Goal: Check status

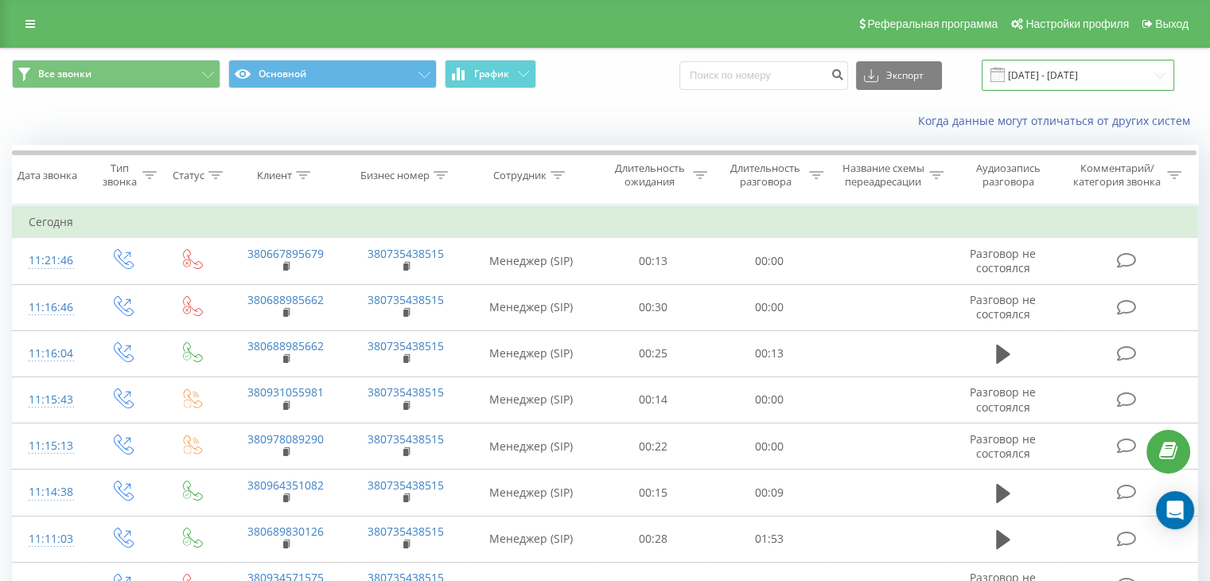
click at [1168, 72] on input "[DATE] - [DATE]" at bounding box center [1078, 75] width 193 height 31
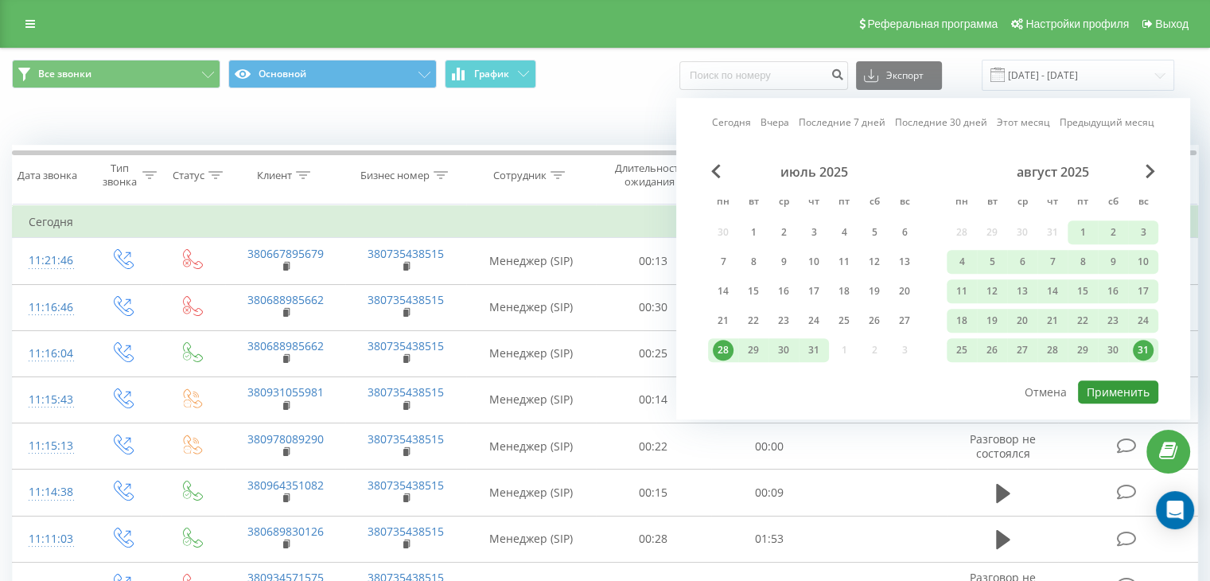
click at [1120, 381] on button "Применить" at bounding box center [1118, 391] width 80 height 23
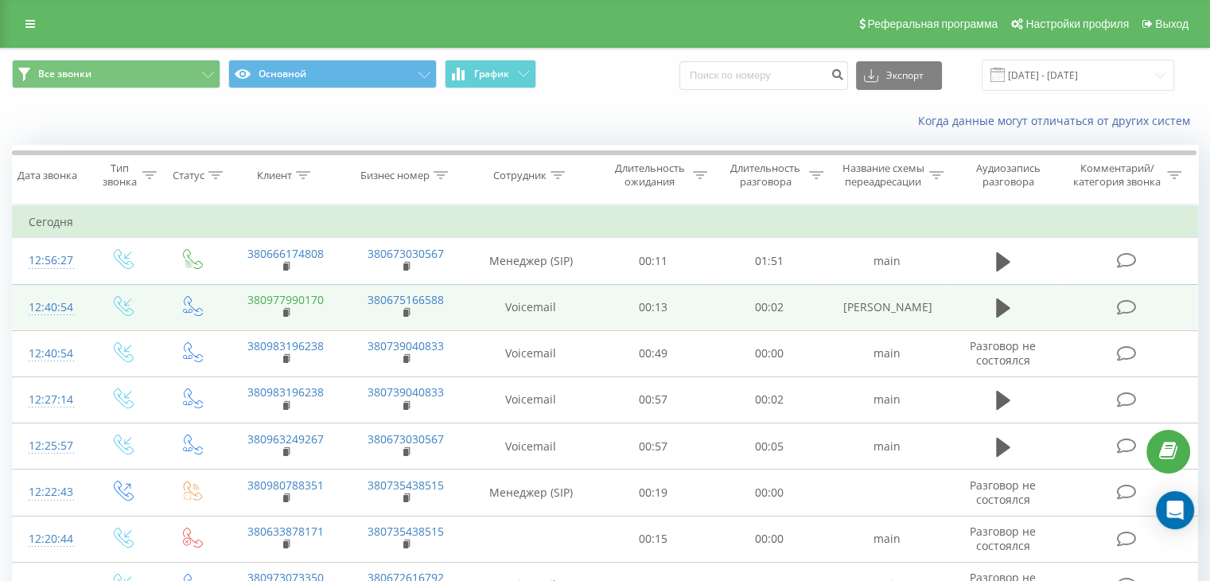
click at [304, 299] on link "380977990170" at bounding box center [286, 299] width 76 height 15
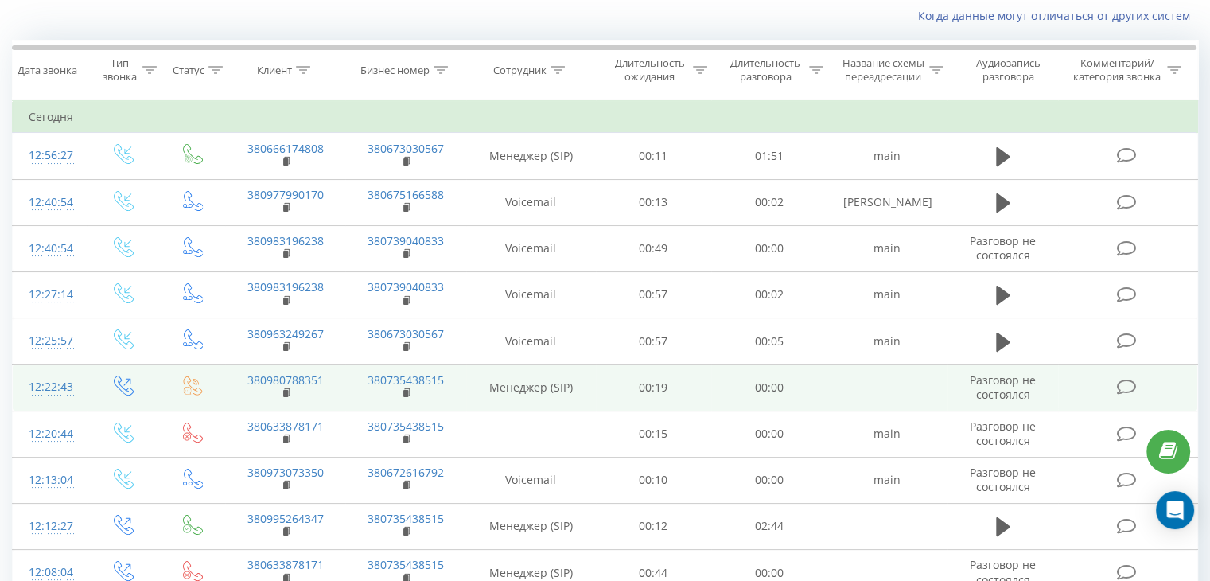
scroll to position [80, 0]
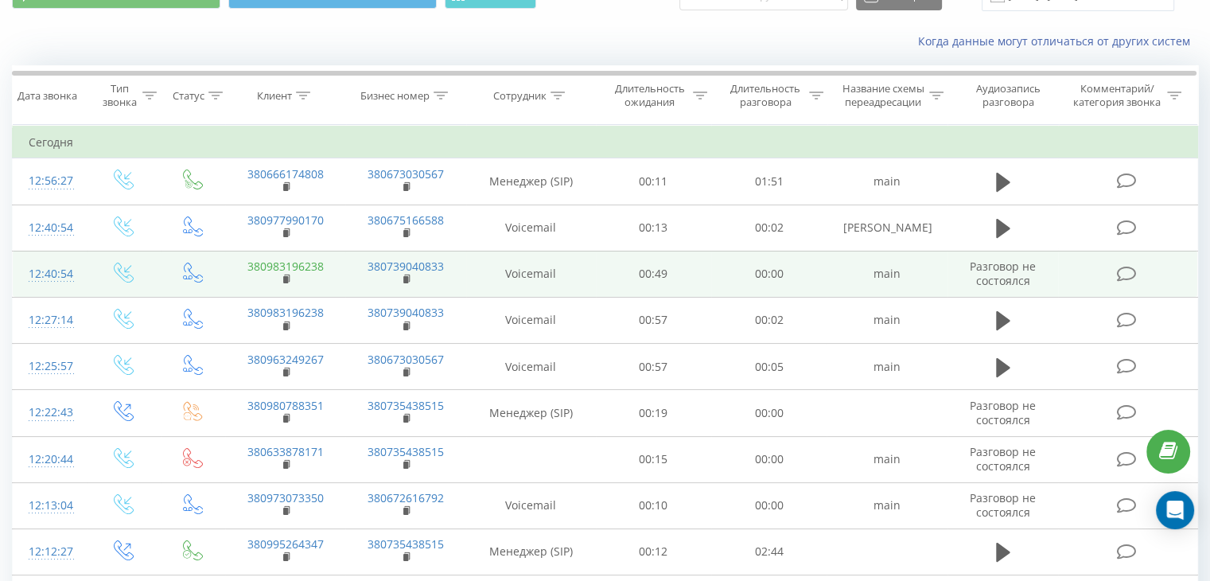
click at [309, 265] on link "380983196238" at bounding box center [286, 266] width 76 height 15
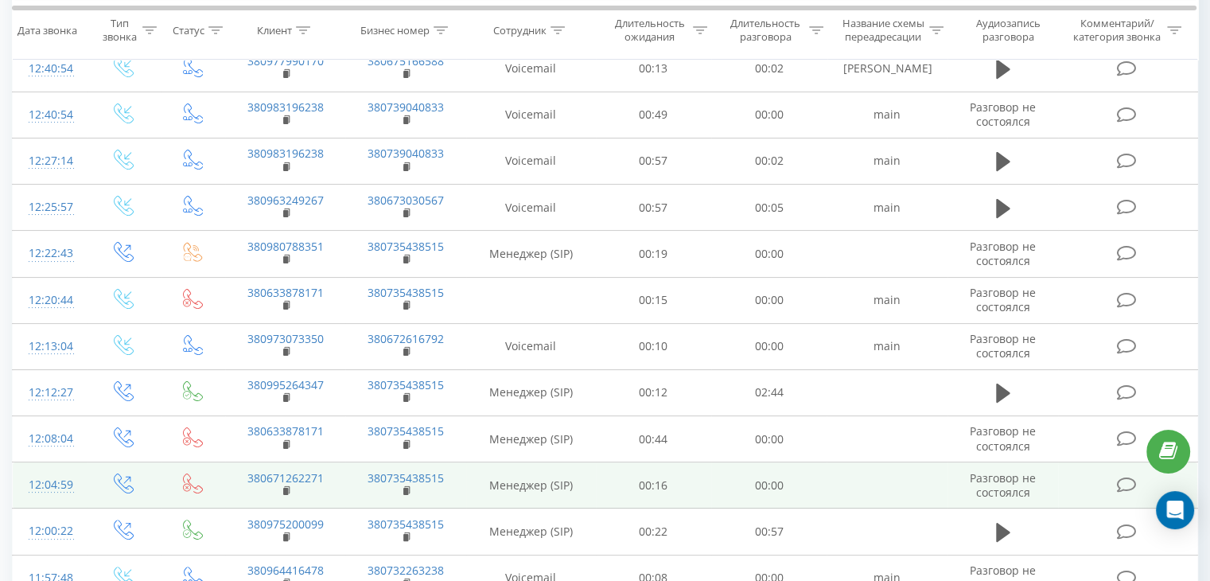
scroll to position [159, 0]
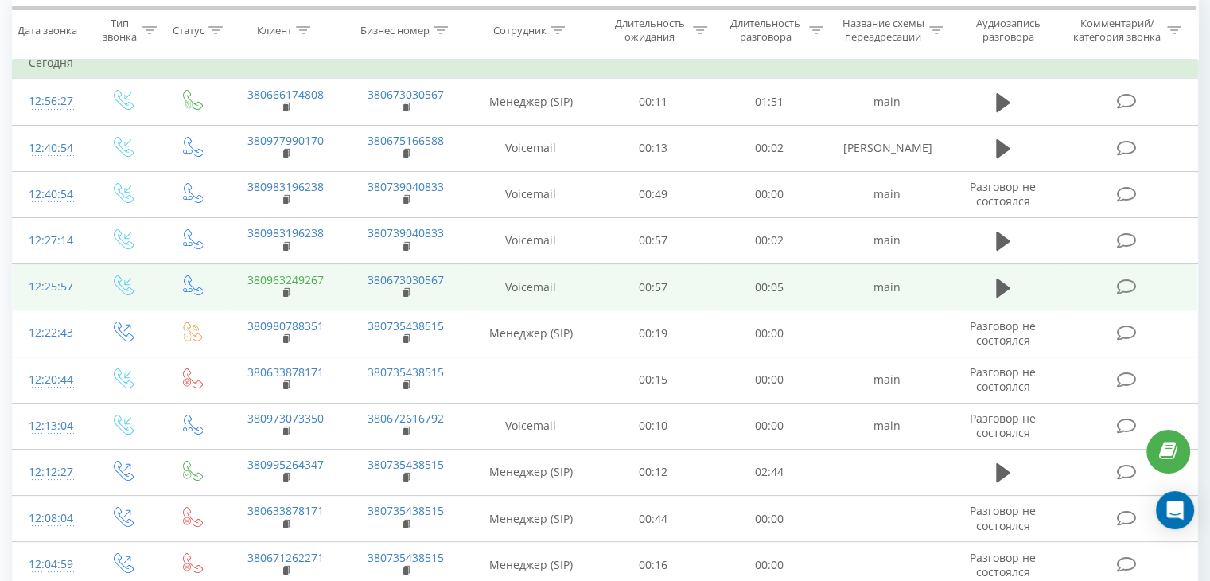
click at [303, 278] on link "380963249267" at bounding box center [286, 279] width 76 height 15
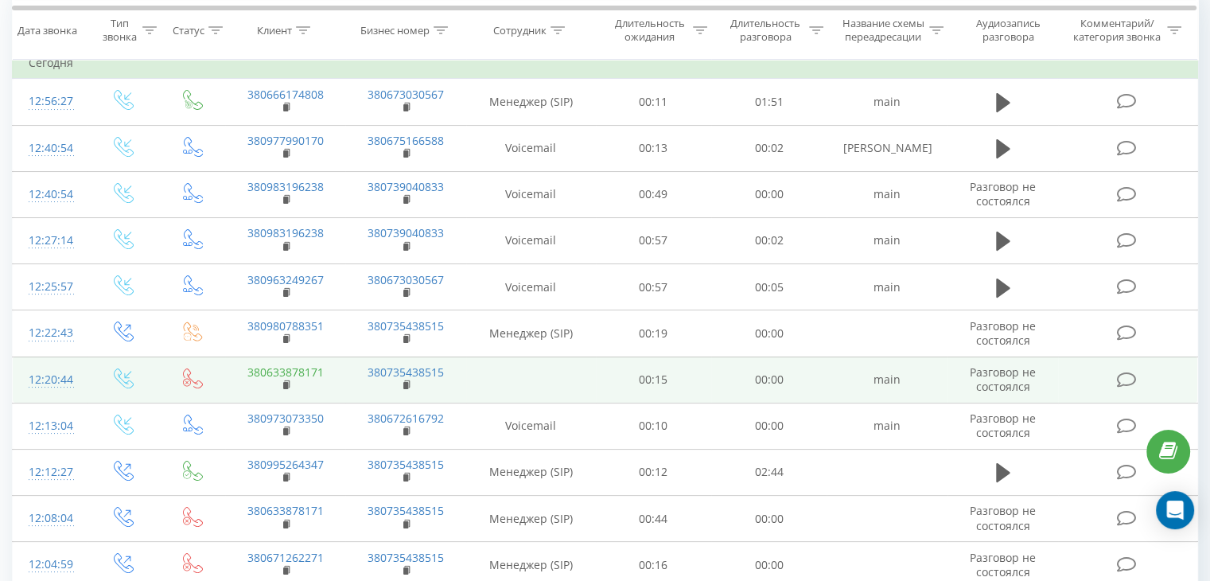
click at [307, 370] on link "380633878171" at bounding box center [286, 372] width 76 height 15
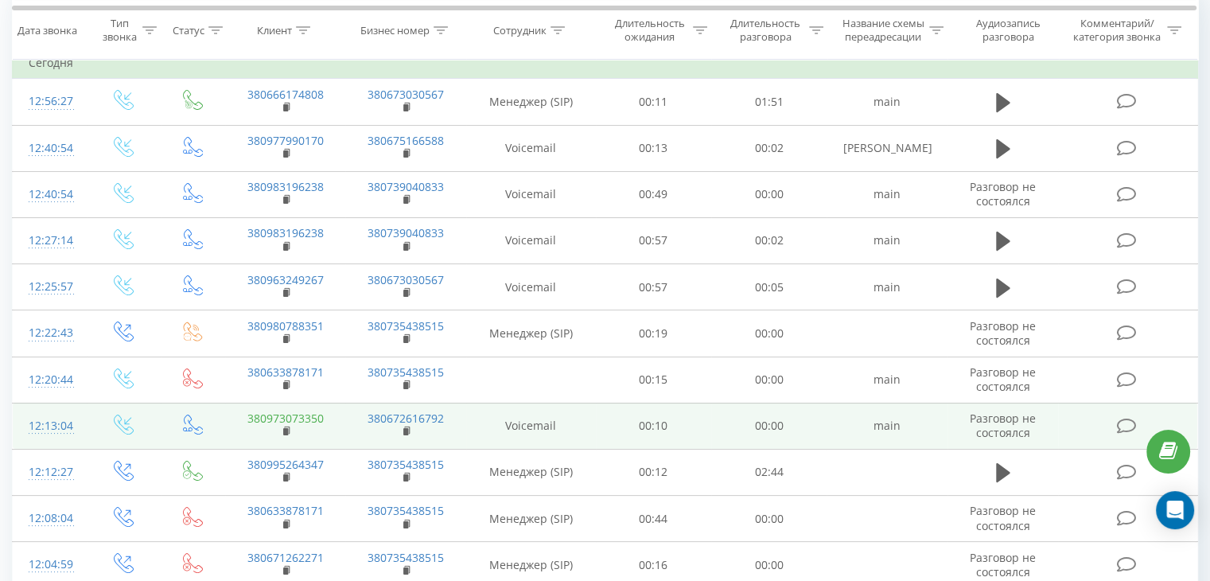
click at [318, 419] on link "380973073350" at bounding box center [286, 418] width 76 height 15
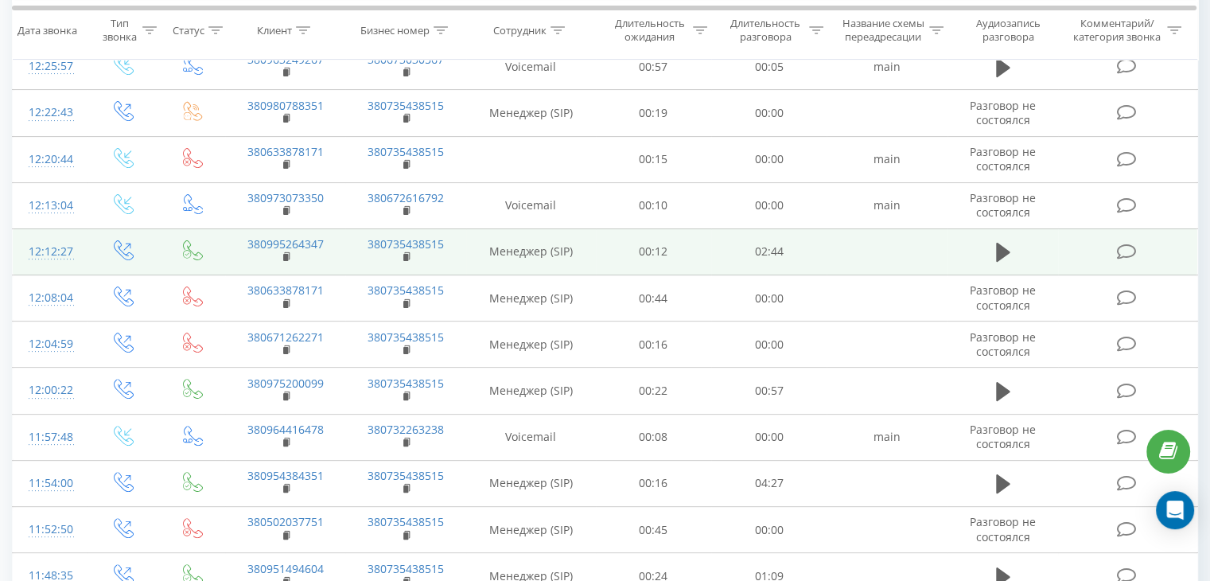
scroll to position [478, 0]
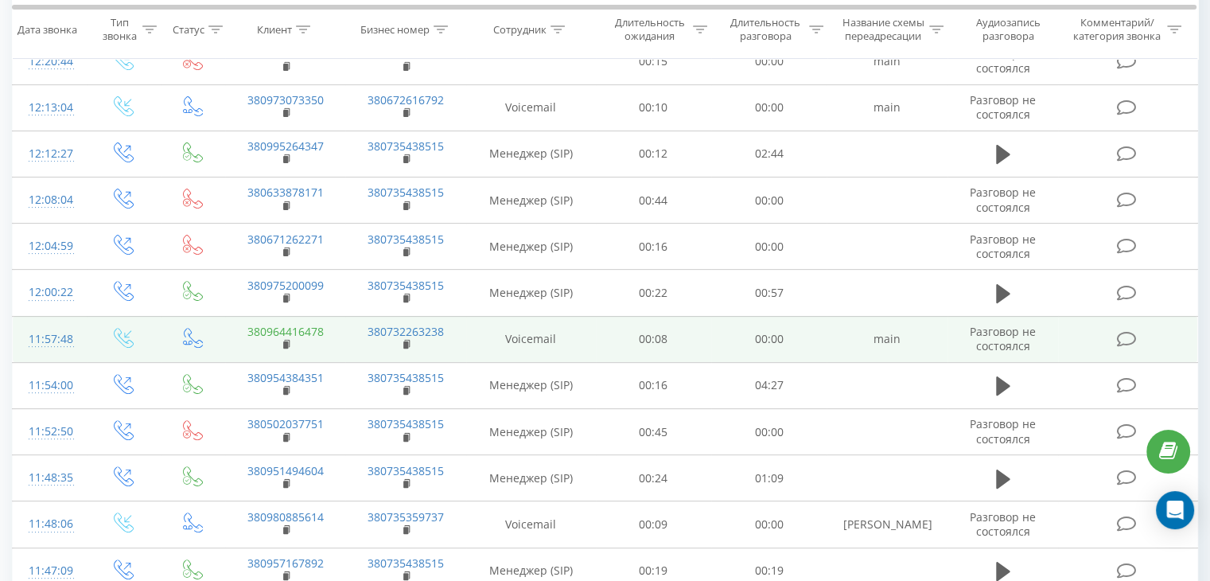
click at [307, 330] on link "380964416478" at bounding box center [286, 331] width 76 height 15
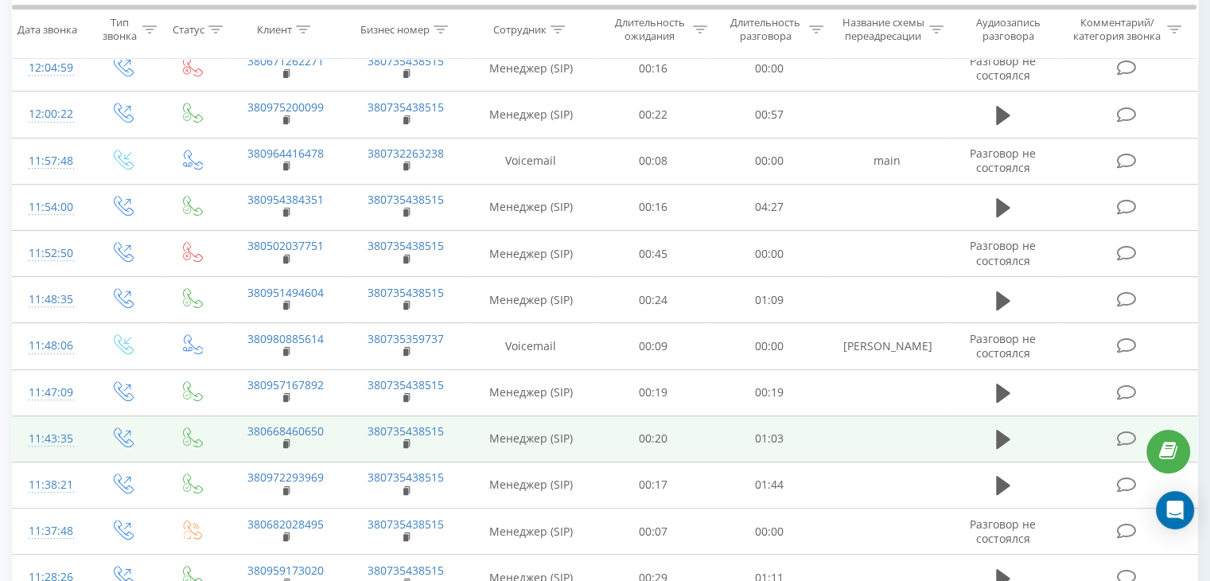
scroll to position [631, 0]
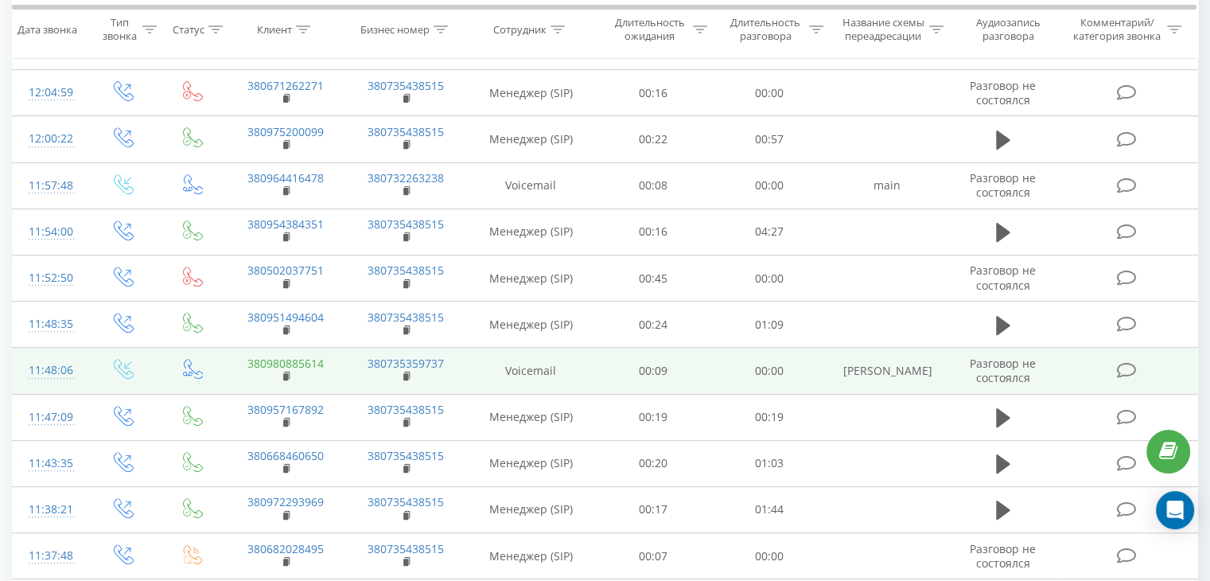
click at [302, 361] on link "380980885614" at bounding box center [286, 363] width 76 height 15
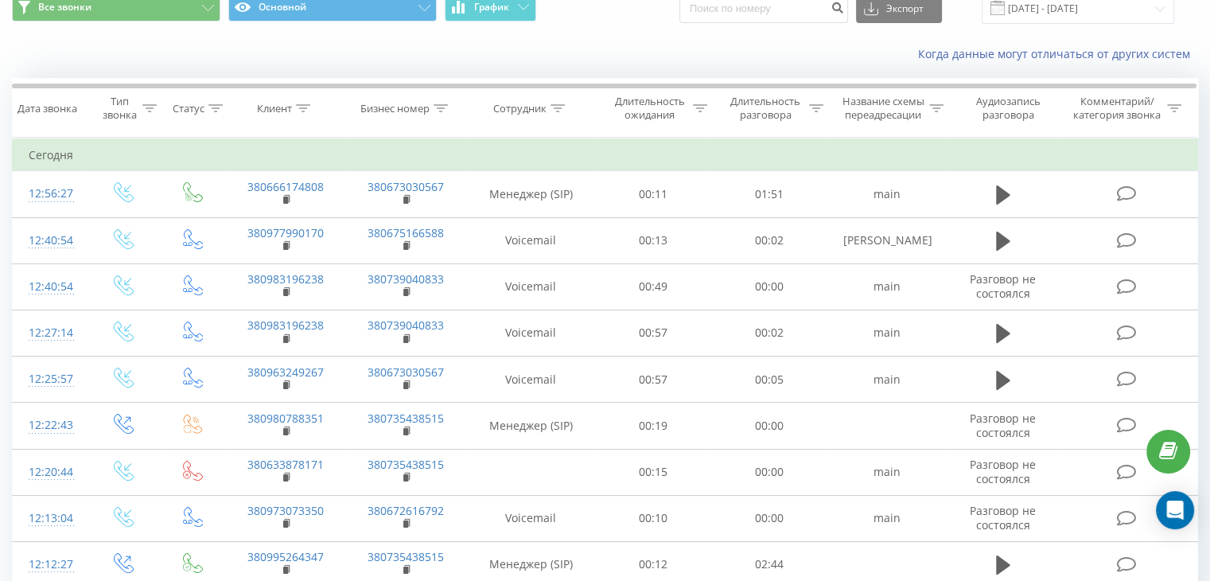
scroll to position [0, 0]
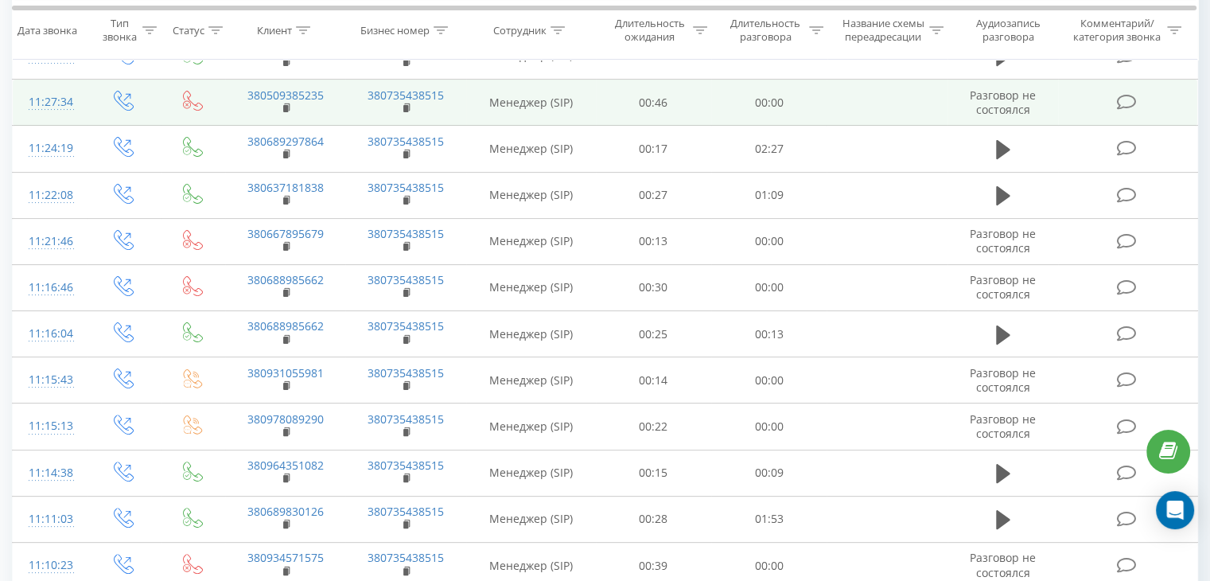
scroll to position [80, 0]
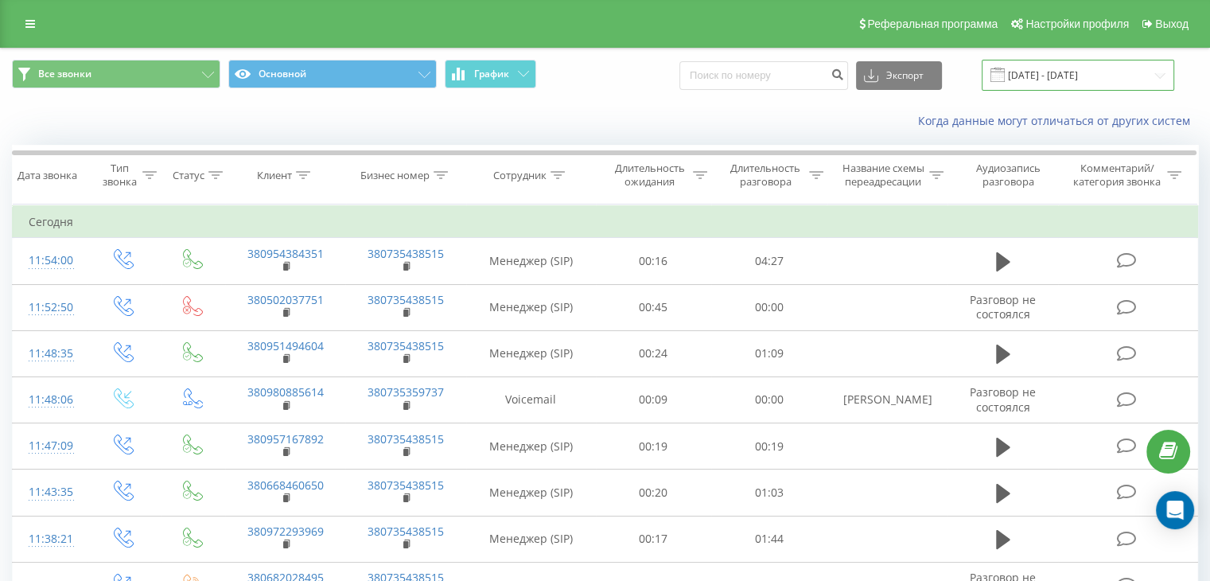
click at [1156, 72] on input "[DATE] - [DATE]" at bounding box center [1078, 75] width 193 height 31
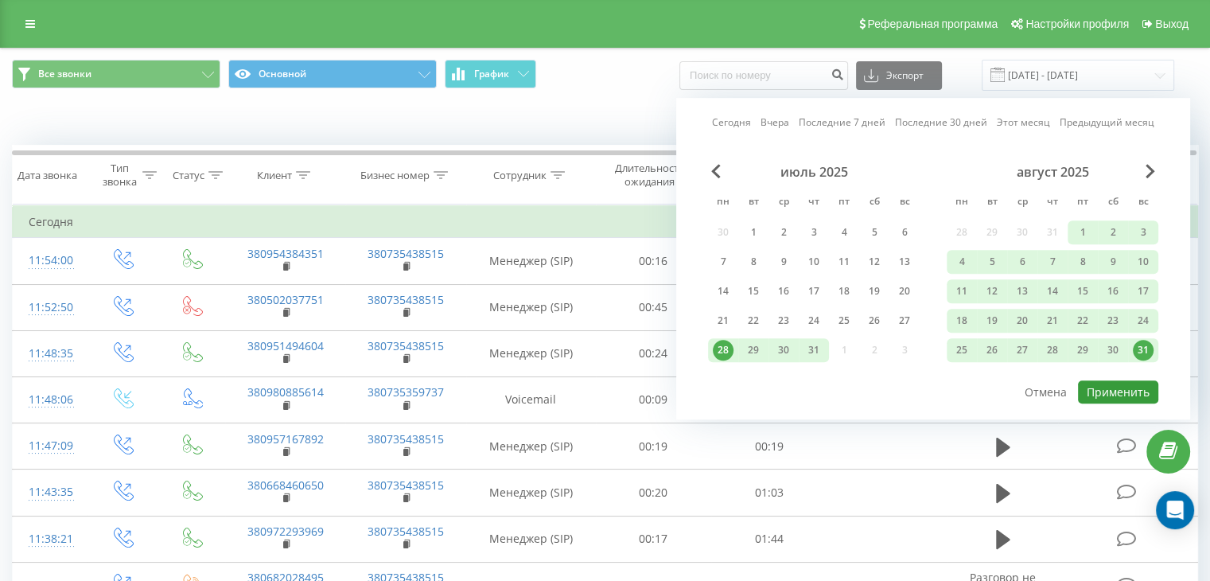
click at [1114, 383] on button "Применить" at bounding box center [1118, 391] width 80 height 23
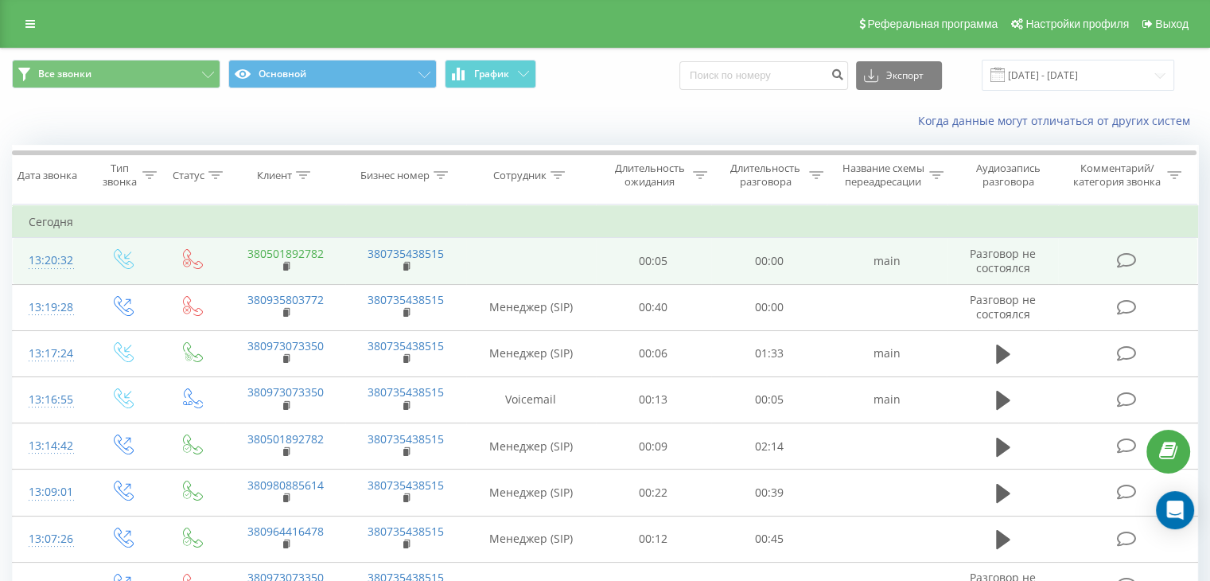
click at [312, 253] on link "380501892782" at bounding box center [286, 253] width 76 height 15
